Goal: Find specific page/section: Find specific page/section

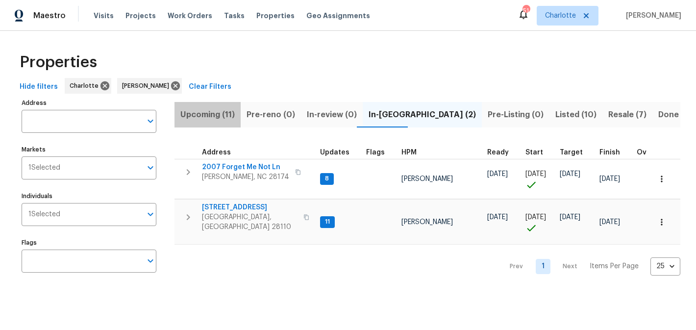
click at [215, 121] on span "Upcoming (11)" at bounding box center [207, 115] width 54 height 14
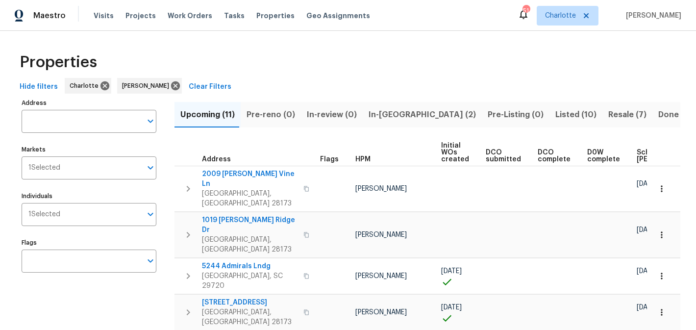
click at [372, 112] on span "In-reno (2)" at bounding box center [421, 115] width 107 height 14
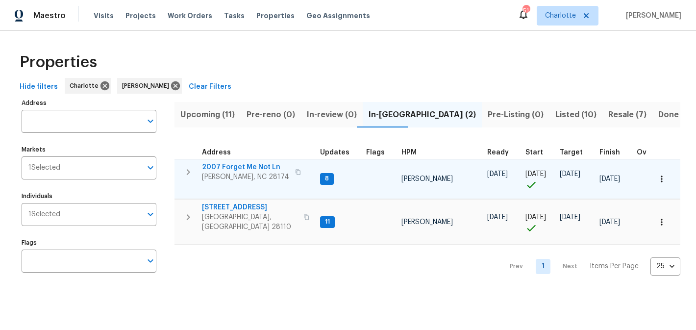
click at [228, 164] on span "2007 Forget Me Not Ln" at bounding box center [245, 167] width 87 height 10
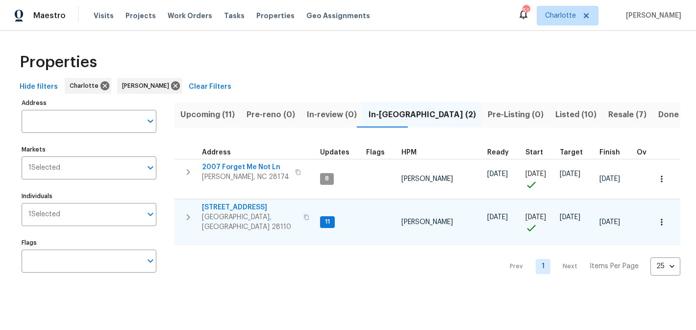
click at [223, 205] on span "2813 Faircroft Way" at bounding box center [250, 207] width 96 height 10
click at [608, 117] on span "Resale (7)" at bounding box center [627, 115] width 38 height 14
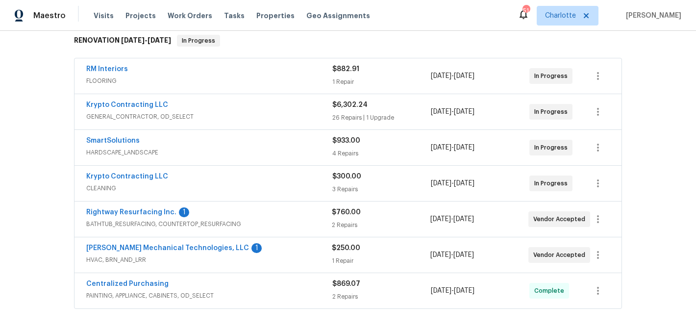
scroll to position [187, 0]
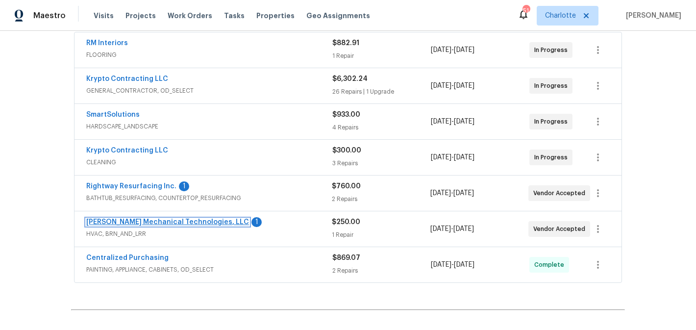
click at [148, 220] on link "Johnson's Mechanical Technologies, LLC" at bounding box center [167, 222] width 163 height 7
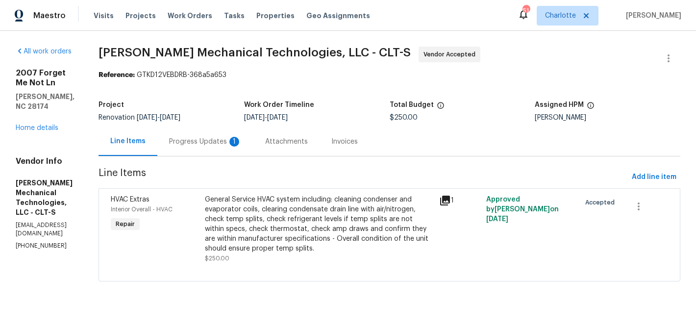
click at [228, 139] on div "Progress Updates 1" at bounding box center [205, 142] width 73 height 10
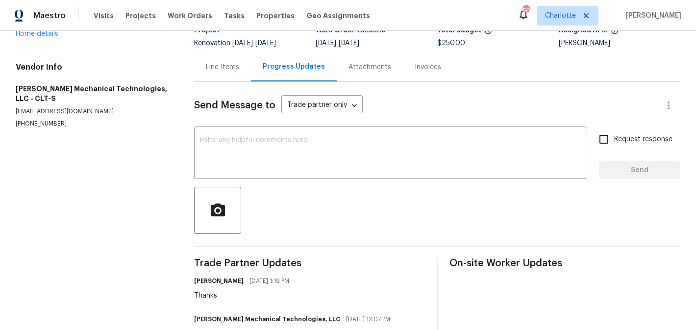
scroll to position [16, 0]
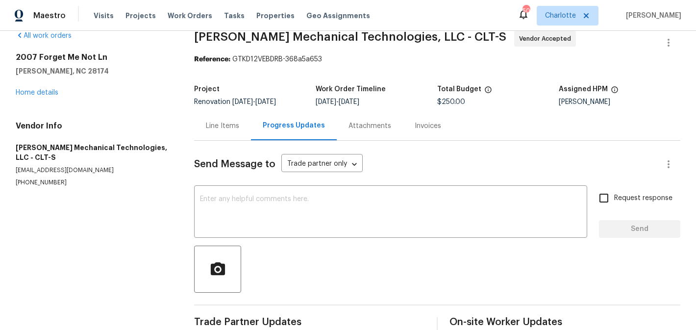
click at [43, 88] on div "2007 Forget Me Not Ln Wingate, NC 28174 Home details" at bounding box center [93, 74] width 155 height 45
click at [43, 91] on link "Home details" at bounding box center [37, 92] width 43 height 7
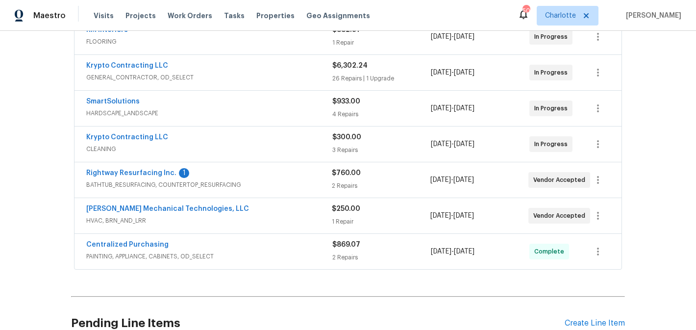
scroll to position [213, 0]
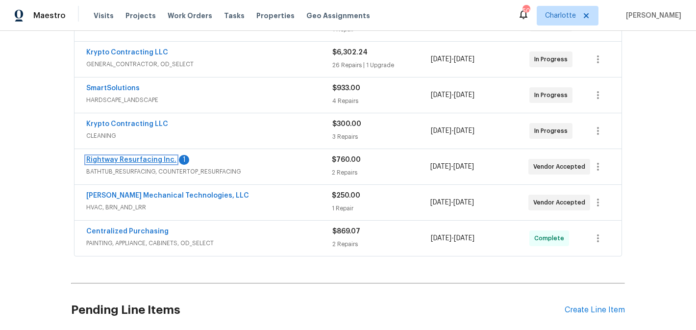
click at [130, 161] on link "Rightway Resurfacing Inc." at bounding box center [131, 159] width 90 height 7
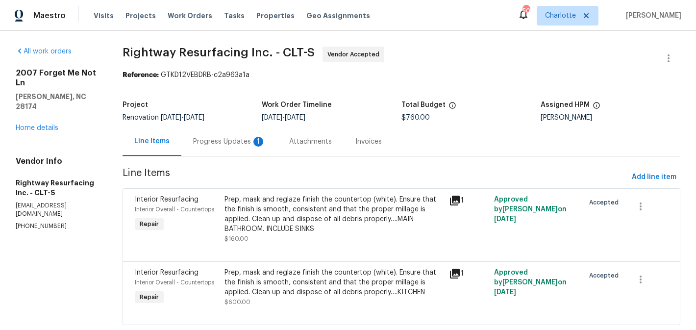
click at [231, 142] on div "Progress Updates 1" at bounding box center [229, 142] width 73 height 10
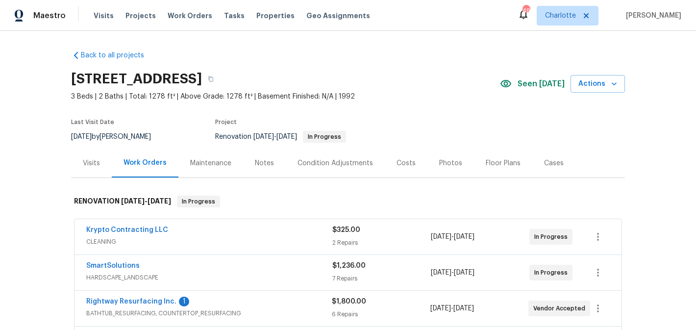
click at [141, 305] on span "Rightway Resurfacing Inc." at bounding box center [131, 301] width 90 height 10
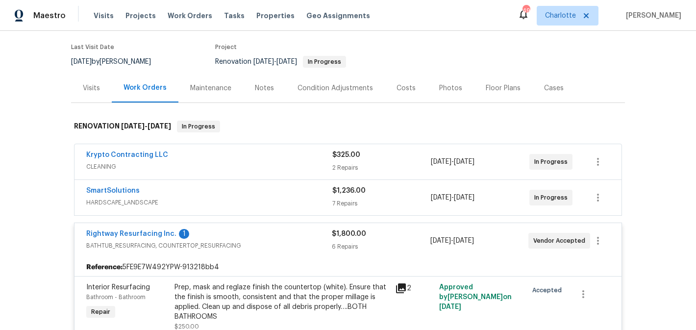
scroll to position [78, 0]
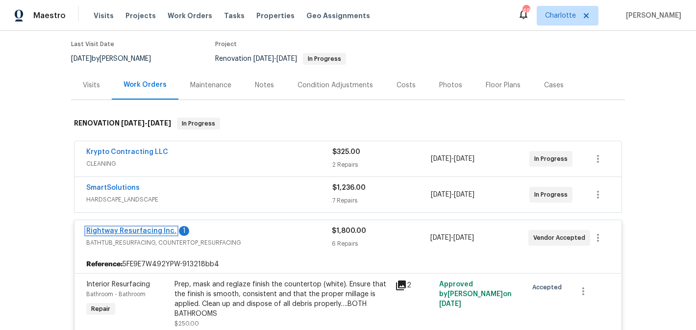
click at [148, 227] on link "Rightway Resurfacing Inc." at bounding box center [131, 230] width 90 height 7
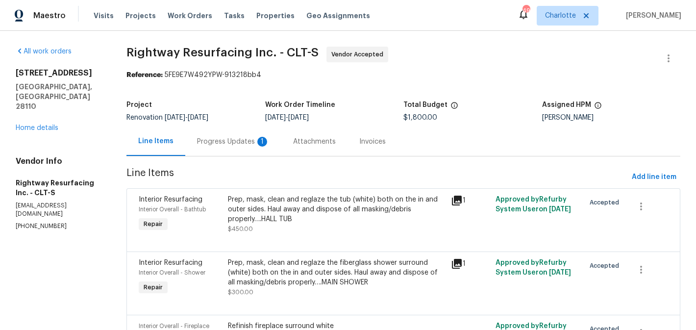
click at [235, 133] on div "Progress Updates 1" at bounding box center [233, 141] width 96 height 29
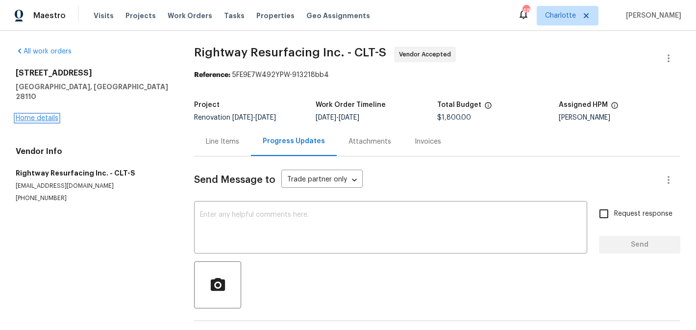
click at [46, 115] on link "Home details" at bounding box center [37, 118] width 43 height 7
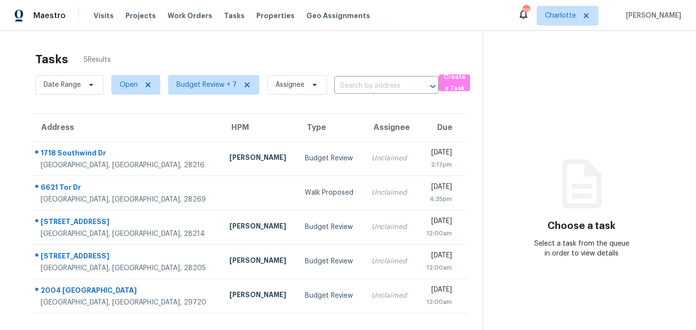
scroll to position [31, 0]
